Goal: Information Seeking & Learning: Compare options

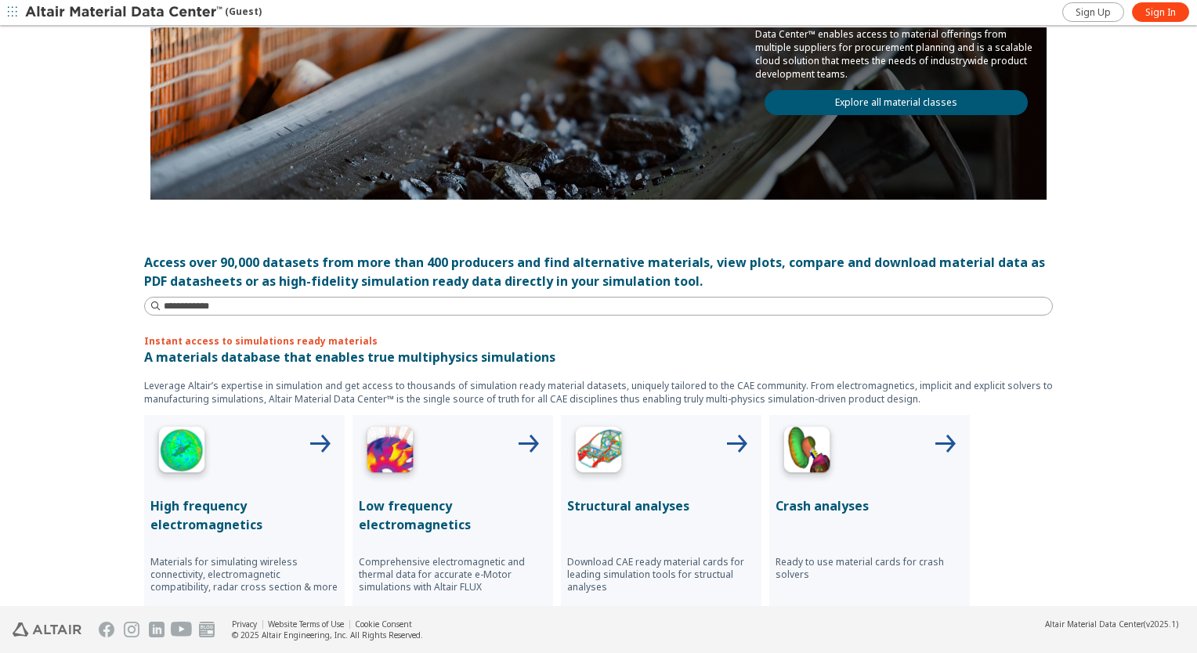
scroll to position [392, 0]
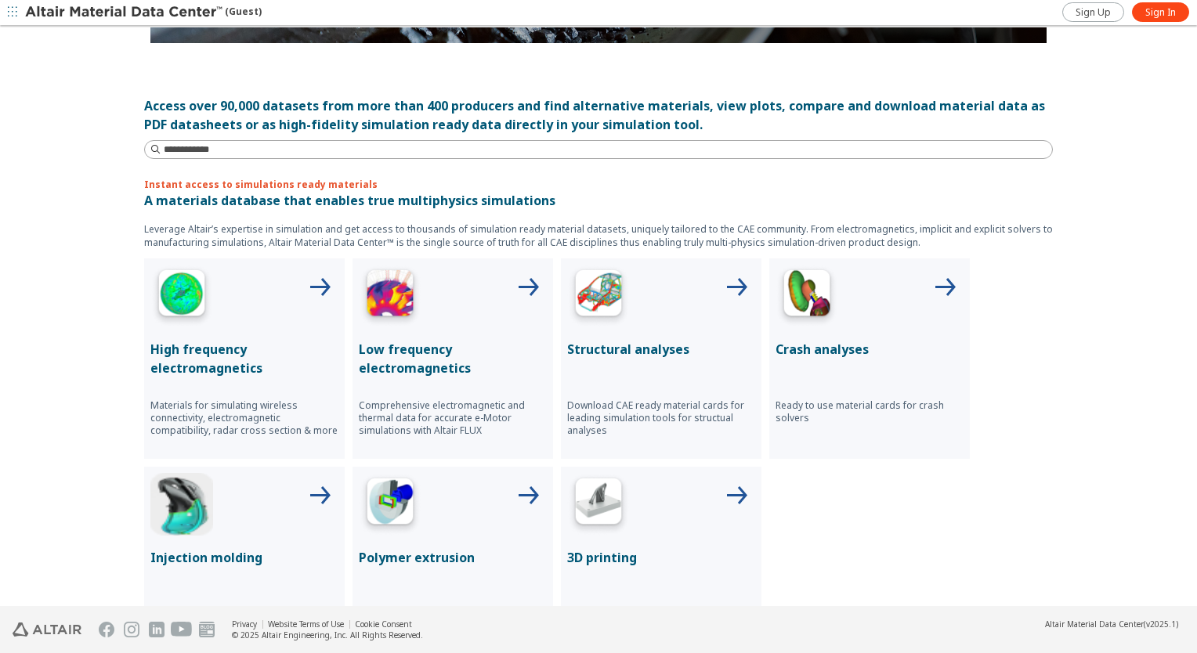
click at [615, 315] on img at bounding box center [598, 296] width 63 height 63
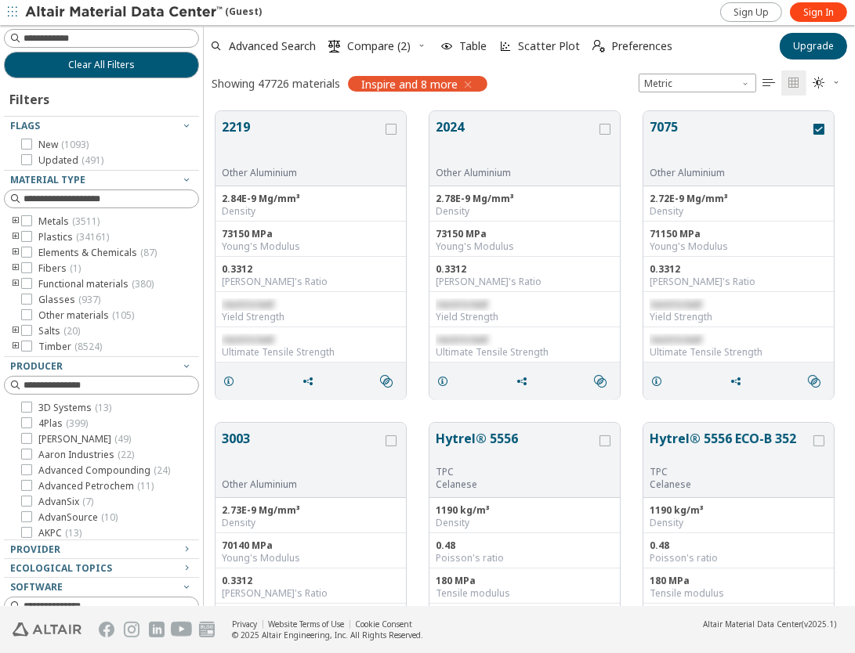
scroll to position [496, 639]
click at [827, 16] on span "Sign In" at bounding box center [818, 12] width 31 height 13
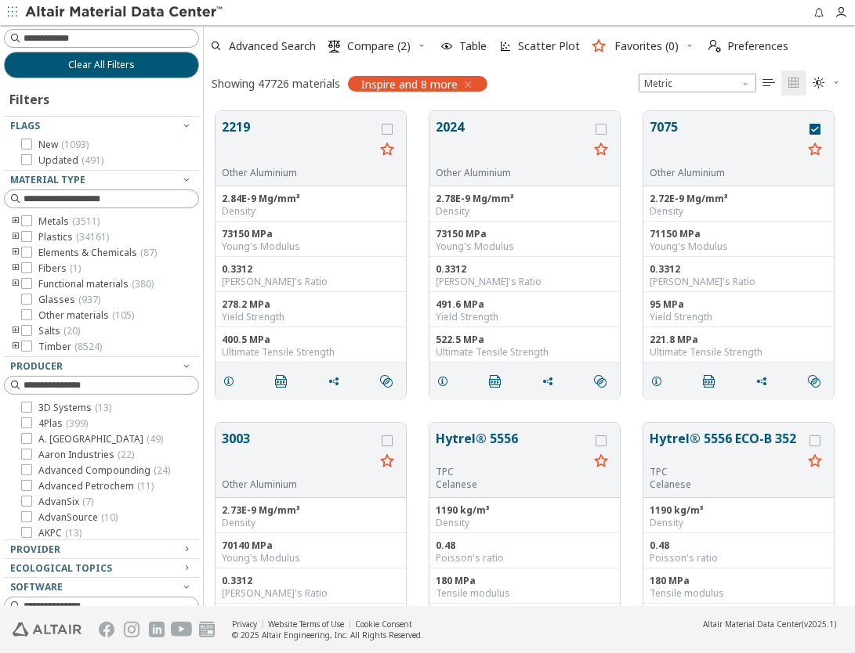
scroll to position [13, 13]
click at [16, 221] on icon "toogle group" at bounding box center [15, 221] width 11 height 13
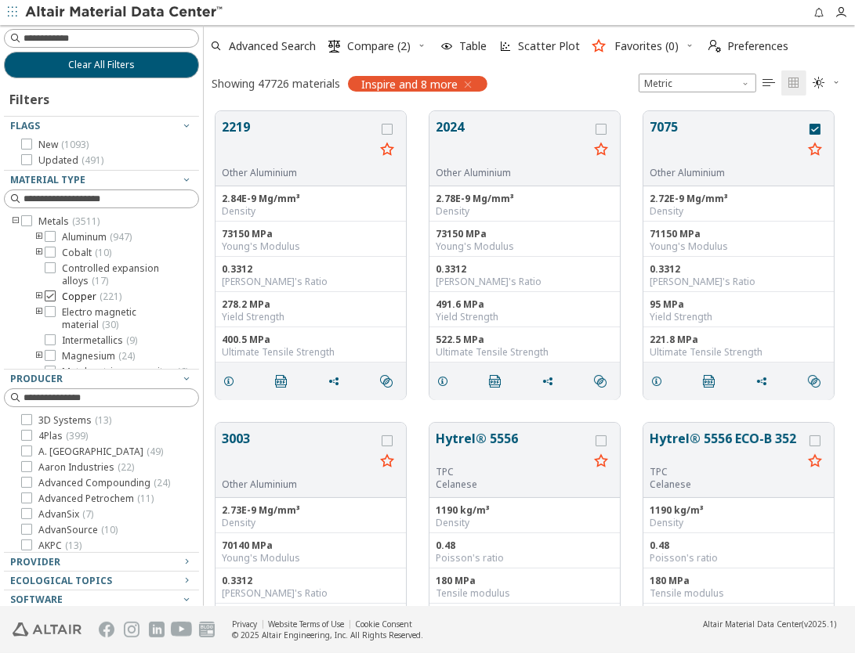
click at [53, 296] on icon at bounding box center [50, 296] width 11 height 11
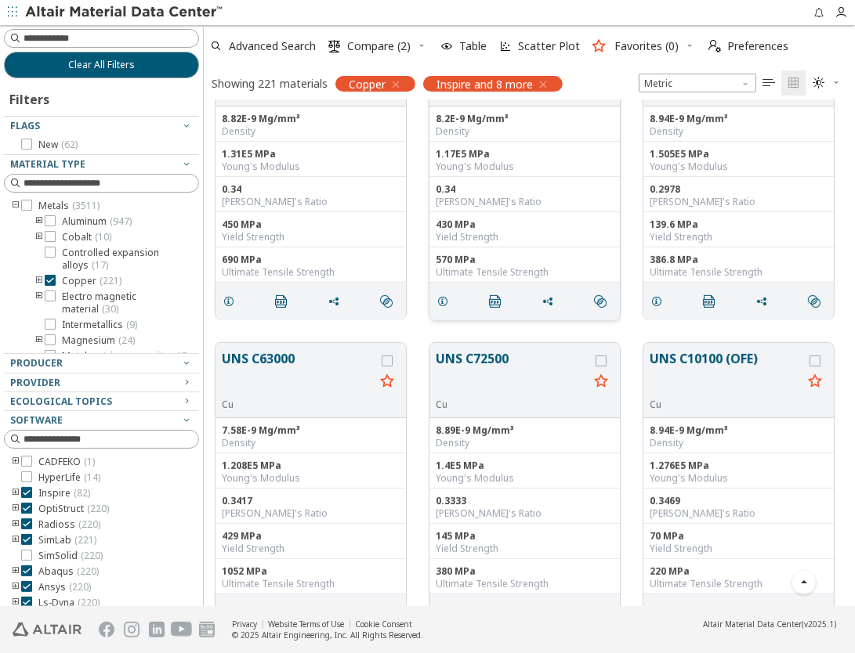
scroll to position [627, 0]
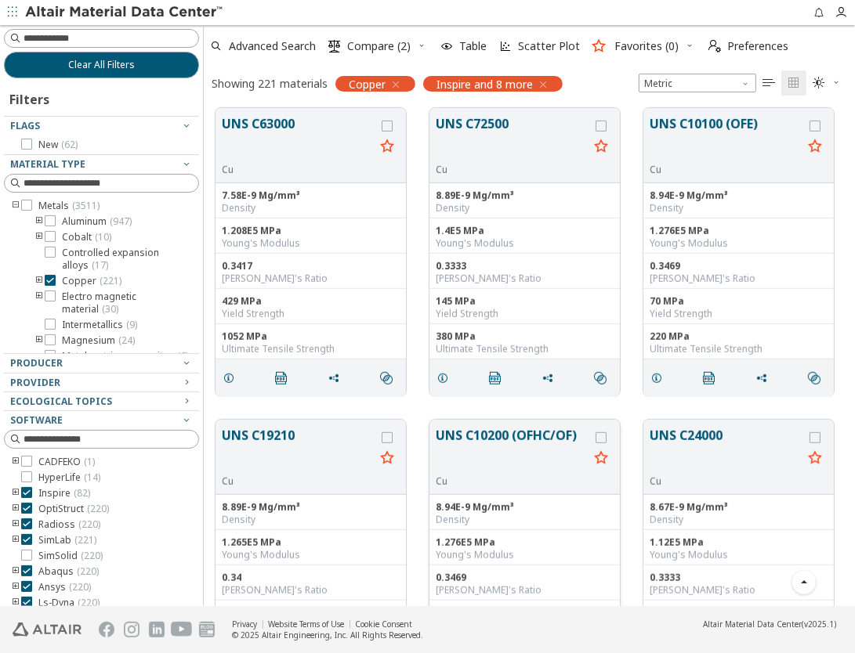
click at [520, 434] on button "UNS C10200 (OFHC/OF)" at bounding box center [512, 450] width 153 height 49
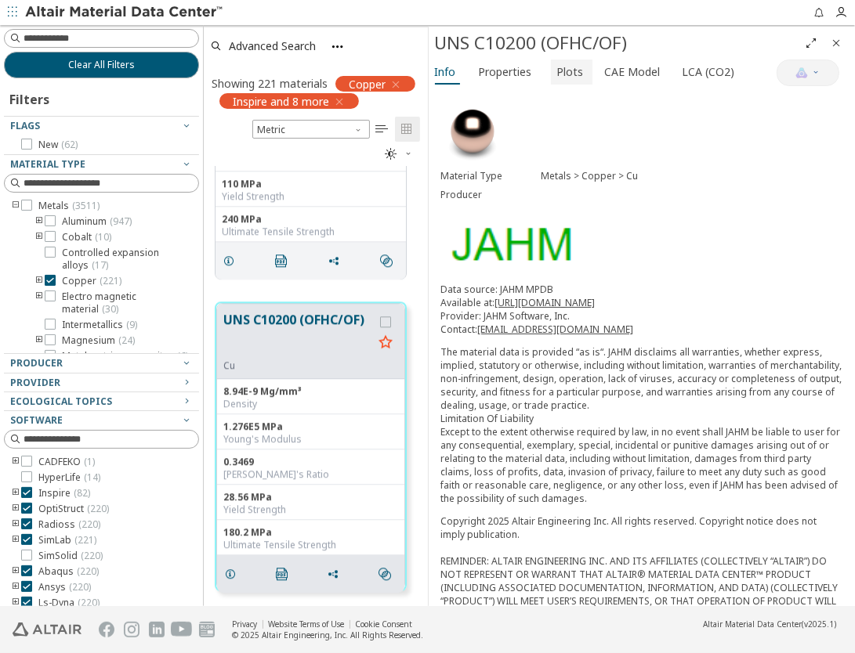
click at [565, 74] on span "Plots" at bounding box center [570, 72] width 27 height 25
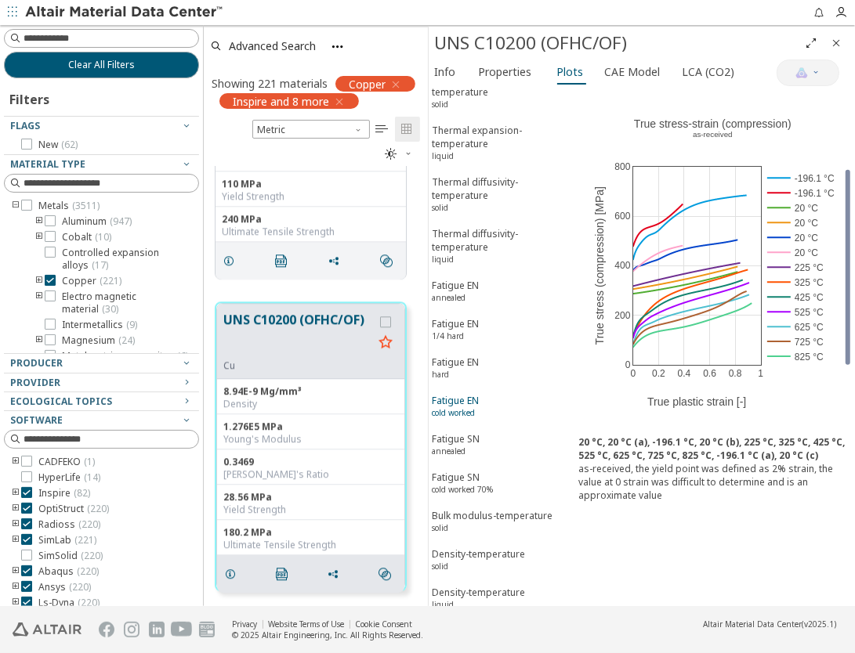
scroll to position [1332, 0]
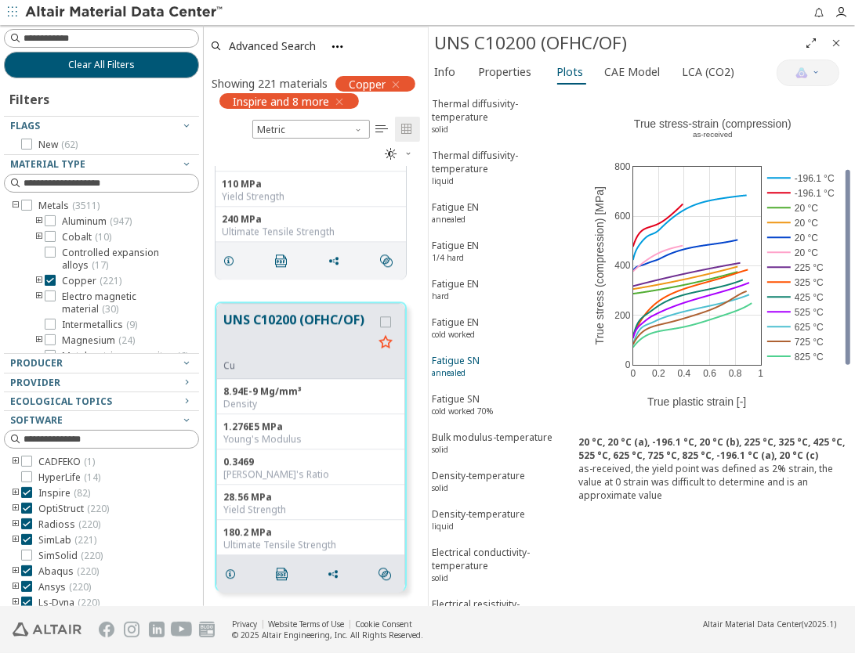
click at [470, 354] on div "Fatigue SN annealed" at bounding box center [456, 368] width 48 height 29
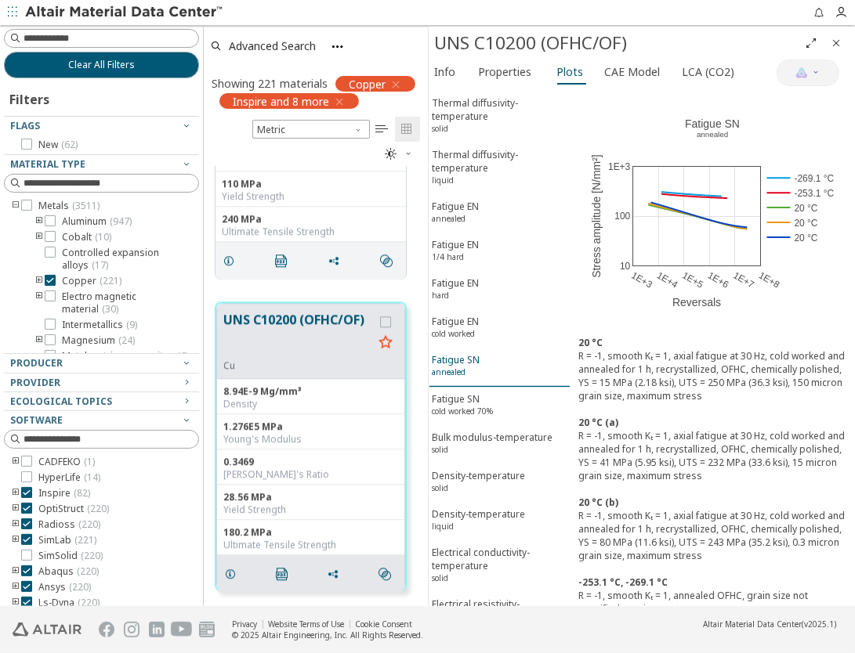
scroll to position [1331, 0]
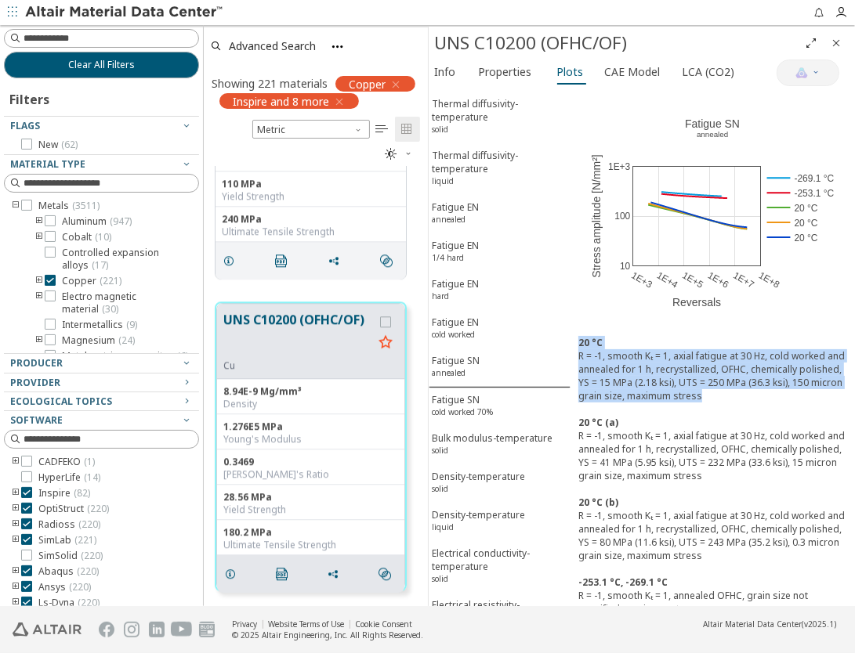
drag, startPoint x: 748, startPoint y: 393, endPoint x: 577, endPoint y: 345, distance: 177.3
click at [577, 345] on div "20 °C R = -1, smooth Kₜ = 1, axial fatigue at 30 Hz, cold worked and annealed f…" at bounding box center [712, 482] width 284 height 309
copy div "20 °C R = -1, smooth Kₜ = 1, axial fatigue at 30 Hz, cold worked and annealed f…"
click at [627, 340] on div "20 °C" at bounding box center [712, 342] width 269 height 13
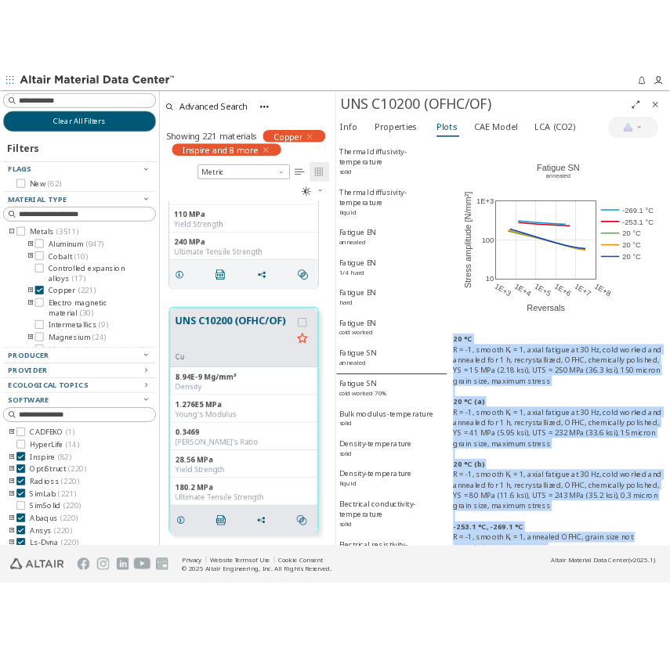
scroll to position [13, 0]
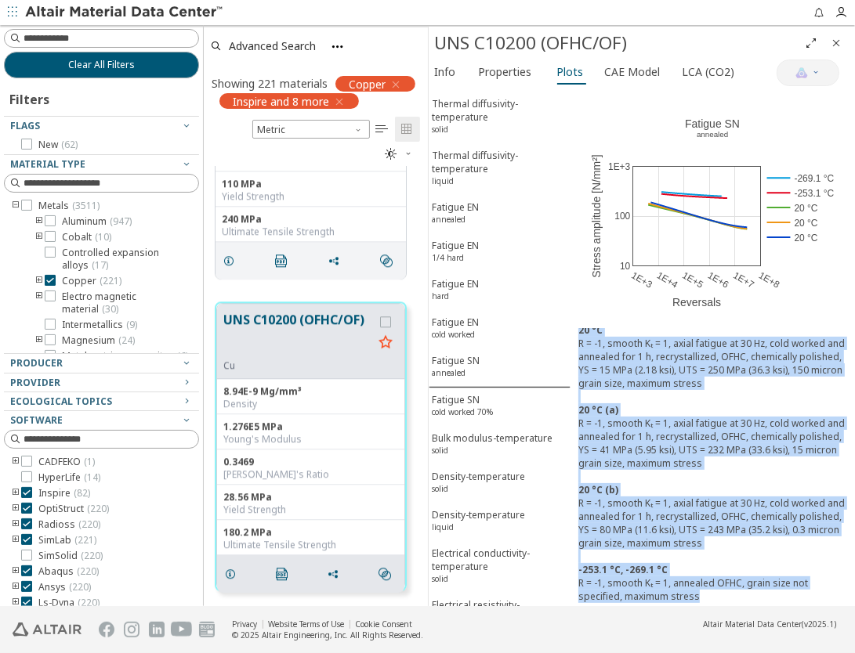
drag, startPoint x: 578, startPoint y: 341, endPoint x: 711, endPoint y: 581, distance: 274.5
click at [711, 581] on div "20 °C R = -1, smooth Kₜ = 1, axial fatigue at 30 Hz, cold worked and annealed f…" at bounding box center [712, 470] width 284 height 309
copy div "20 °C R = -1, smooth Kₜ = 1, axial fatigue at 30 Hz, cold worked and annealed f…"
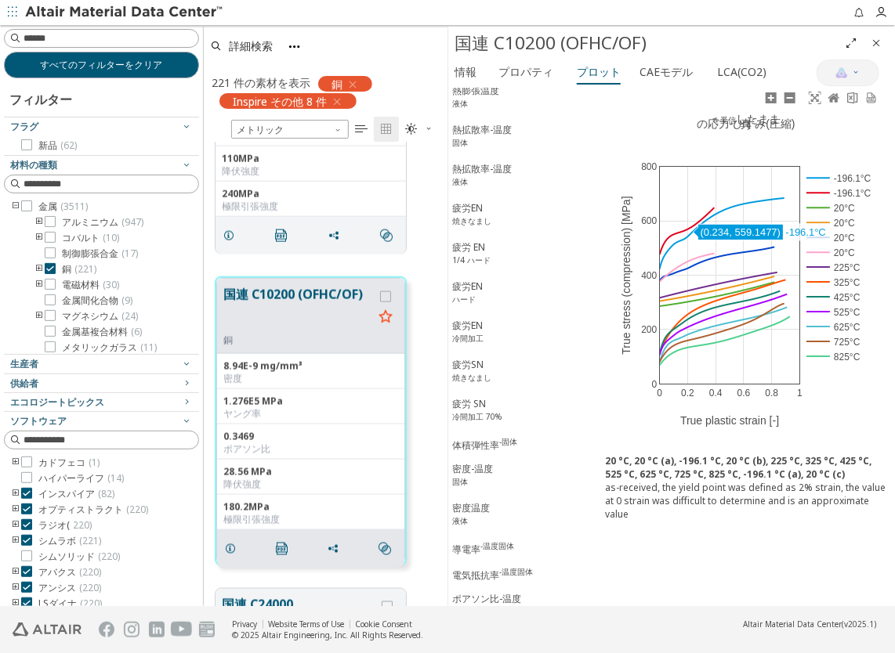
scroll to position [1269, 0]
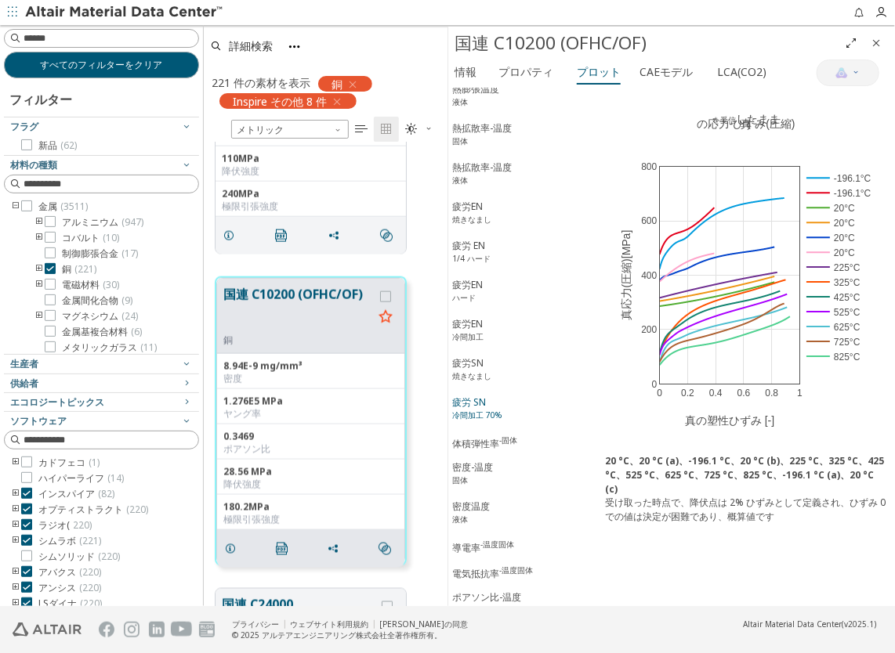
click at [533, 396] on span "疲労 SN 冷間加工 70%" at bounding box center [522, 411] width 141 height 30
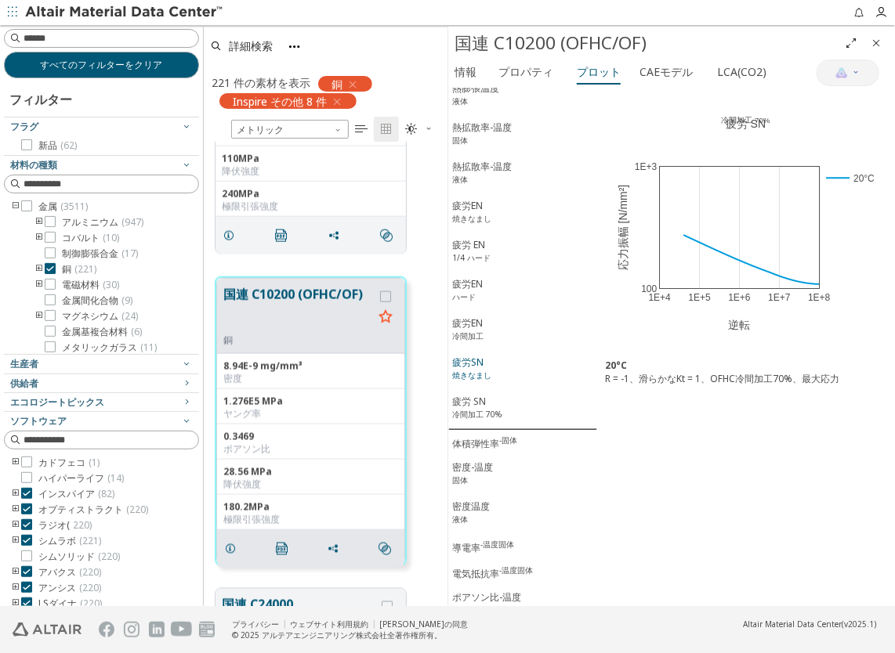
click at [521, 356] on span "疲労SN 焼きなまし" at bounding box center [522, 371] width 141 height 30
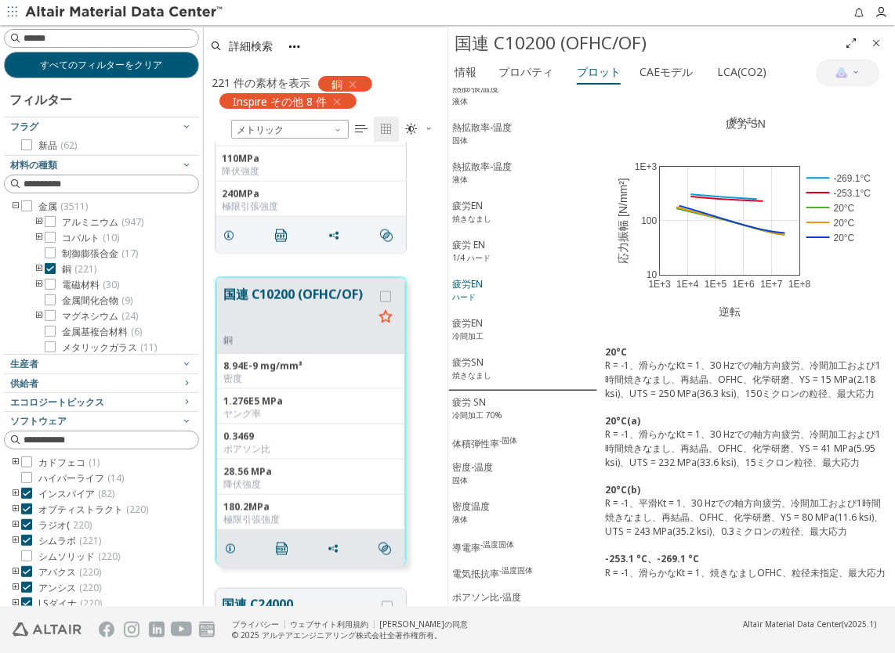
click at [513, 277] on span "疲労EN ハード" at bounding box center [522, 292] width 141 height 30
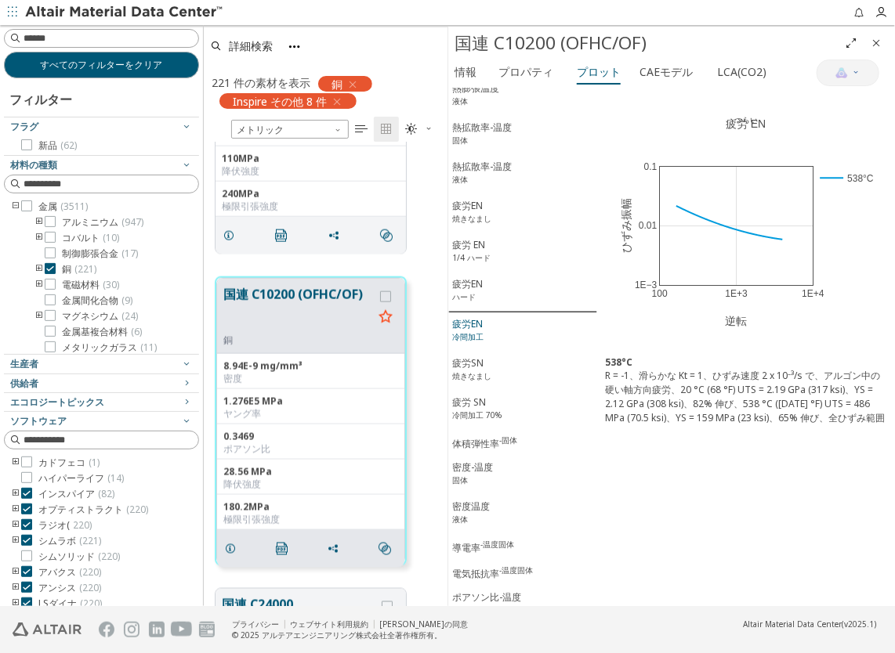
click at [533, 317] on span "疲労EN 冷間加工" at bounding box center [522, 332] width 141 height 30
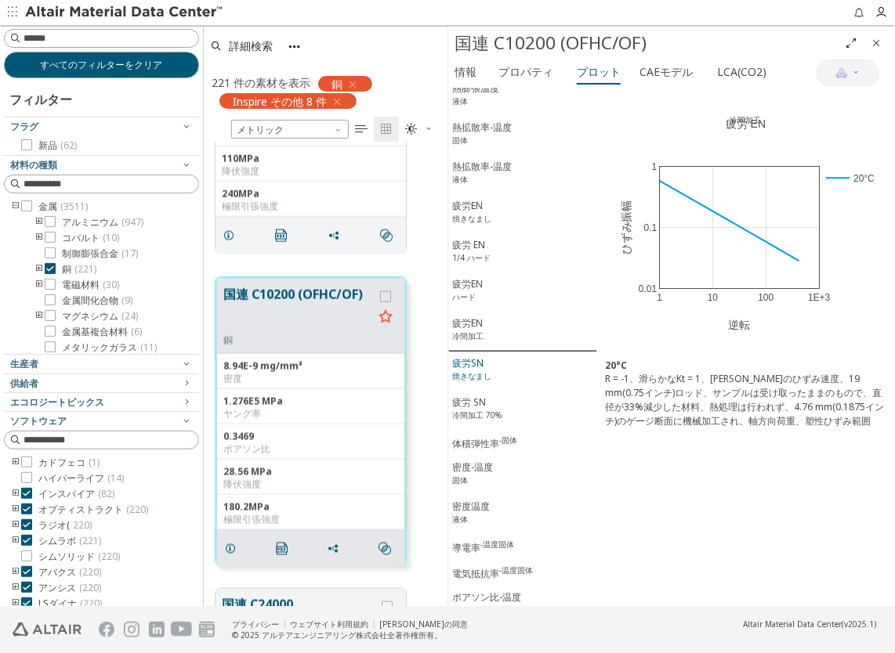
click at [527, 356] on span "疲労SN 焼きなまし" at bounding box center [522, 371] width 141 height 30
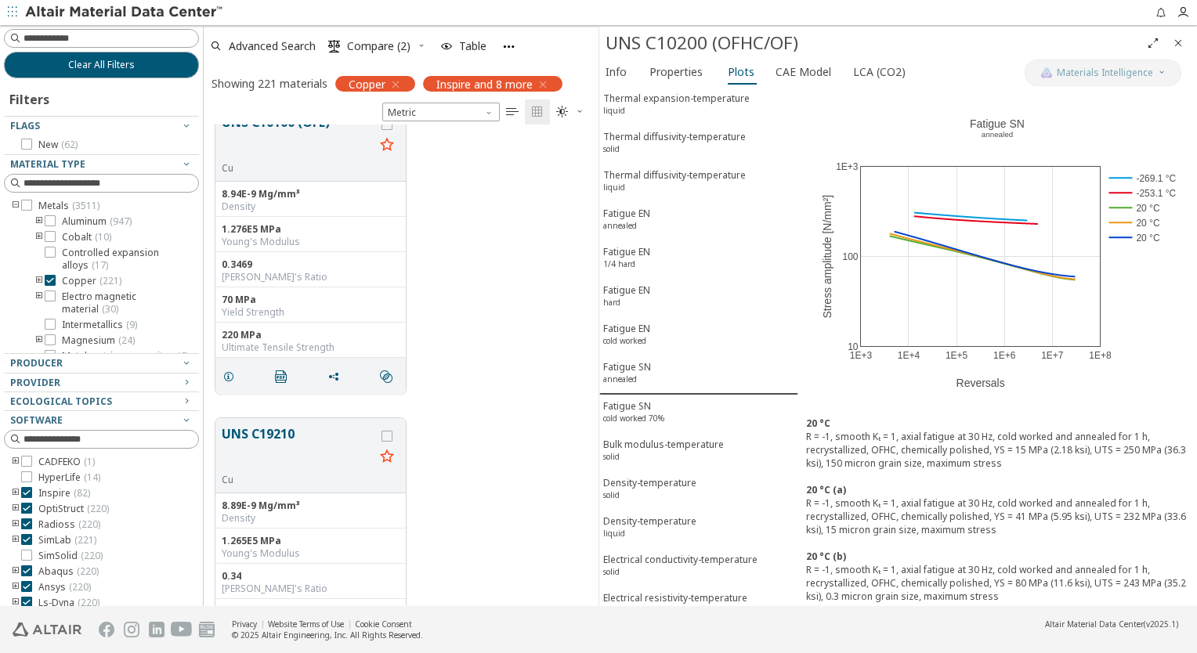
scroll to position [2446, 0]
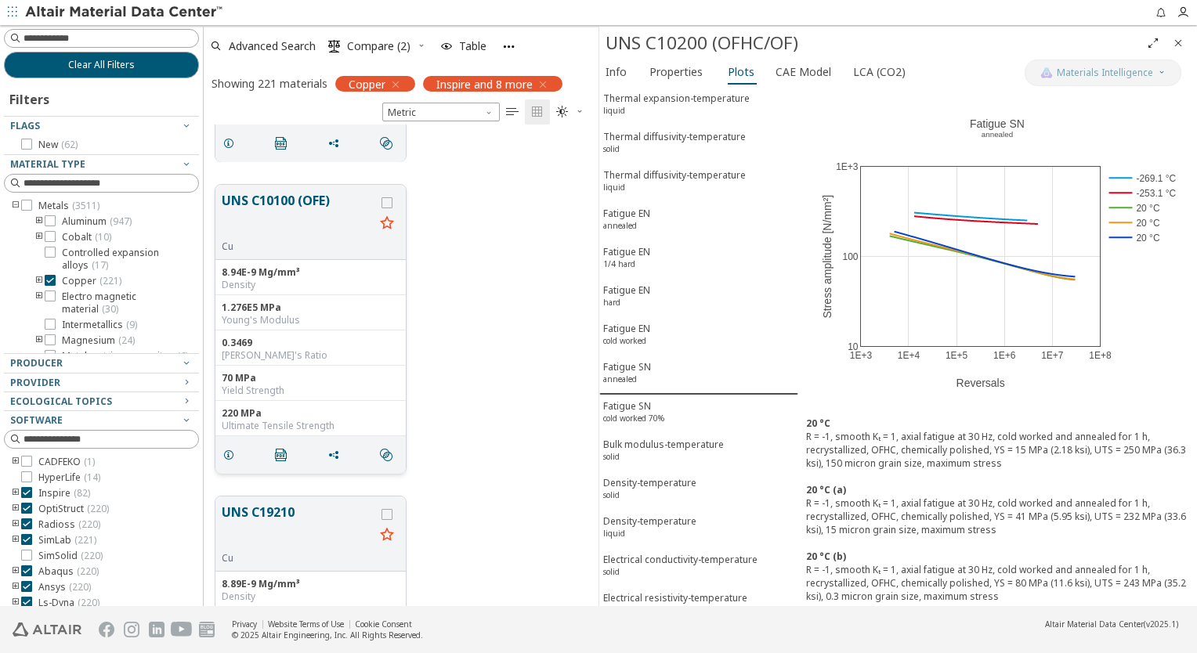
click at [302, 201] on button "UNS C10100 (OFE)" at bounding box center [298, 215] width 153 height 49
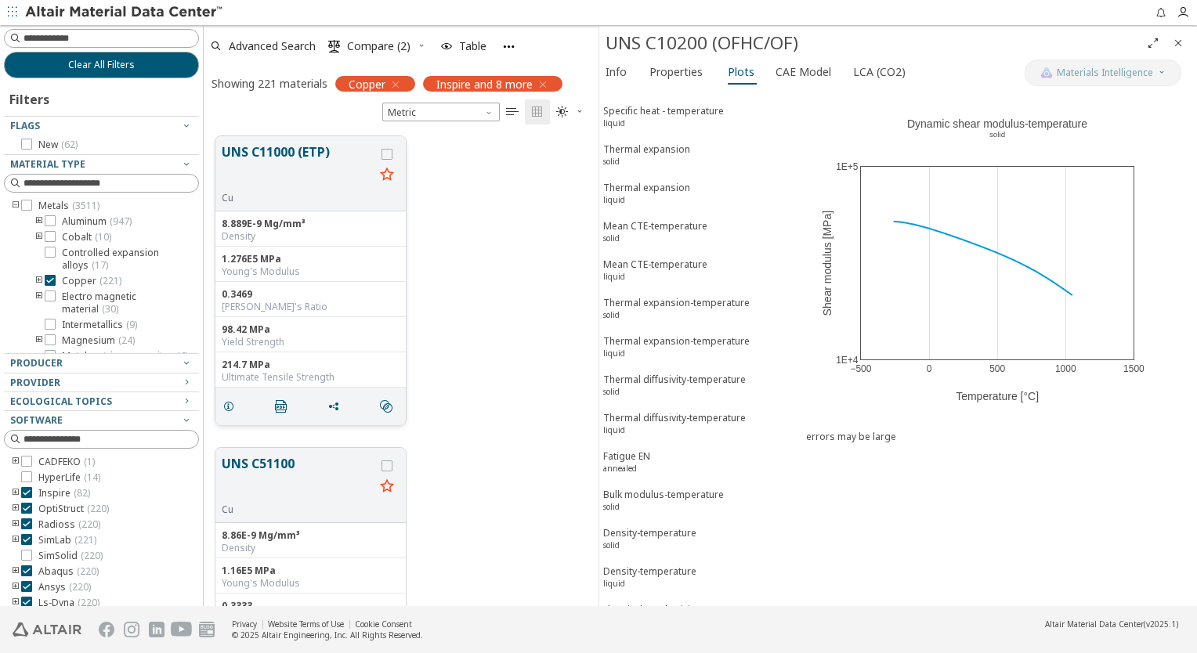
click at [307, 155] on button "UNS C11000 (ETP)" at bounding box center [298, 167] width 153 height 49
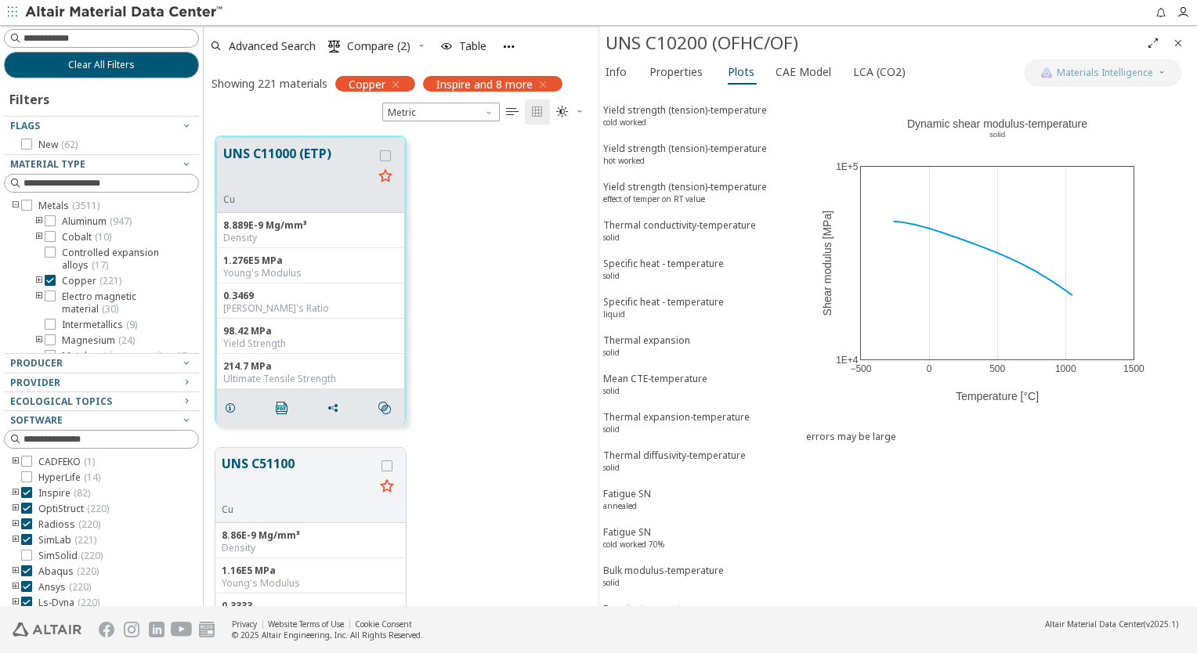
scroll to position [1748, 0]
click at [665, 447] on span "Fatigue SN annealed" at bounding box center [698, 461] width 191 height 29
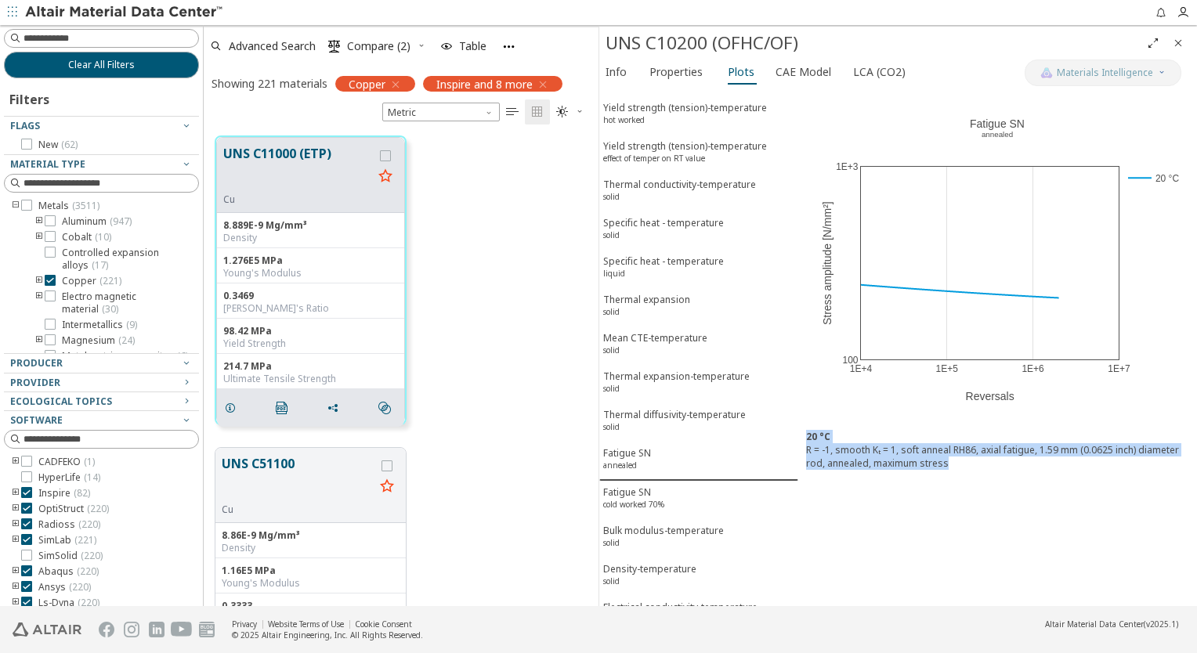
drag, startPoint x: 960, startPoint y: 461, endPoint x: 807, endPoint y: 431, distance: 155.6
click at [807, 431] on div "20 °C R = -1, smooth Kₜ = 1, soft anneal RH86, axial fatigue, 1.59 mm (0.0625 i…" at bounding box center [997, 456] width 399 height 69
copy div "20 °C R = -1, smooth Kₜ = 1, soft anneal RH86, axial fatigue, 1.59 mm (0.0625 i…"
